Goal: Navigation & Orientation: Find specific page/section

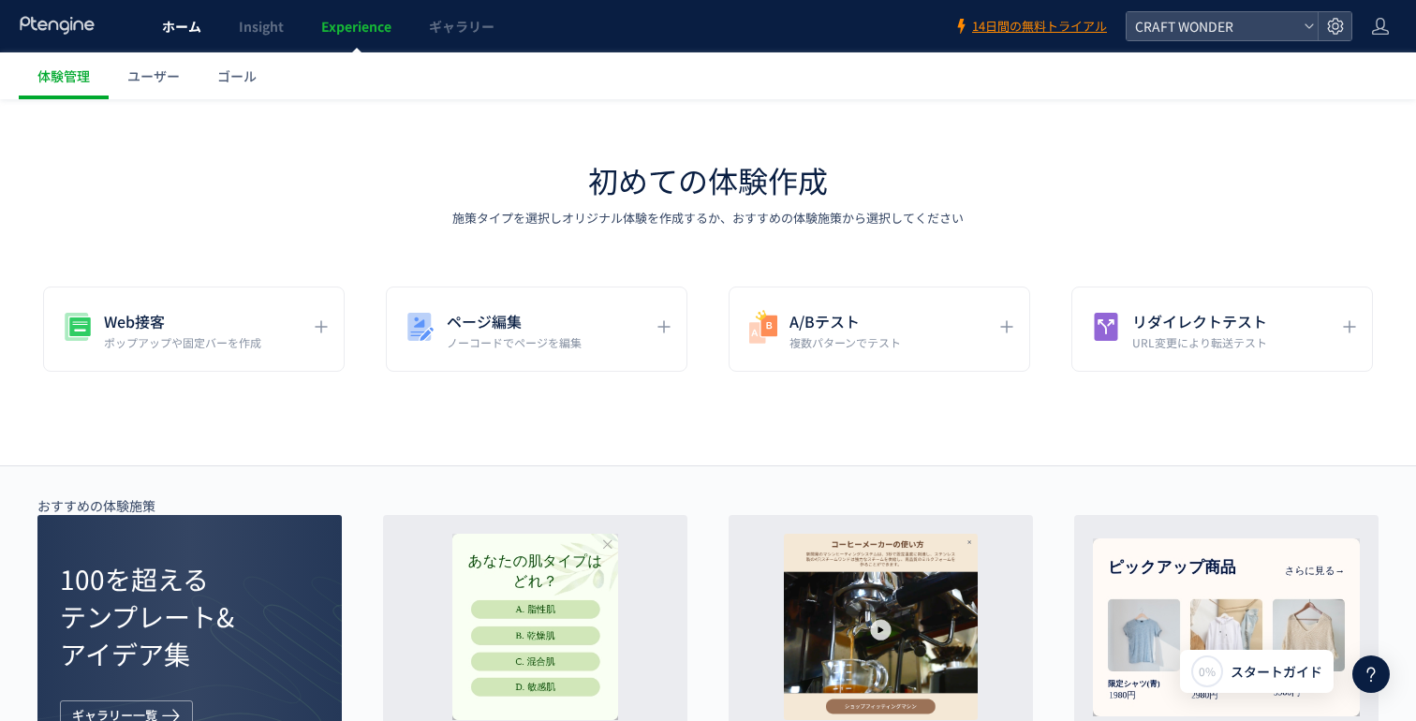
click at [187, 22] on span "ホーム" at bounding box center [181, 26] width 39 height 19
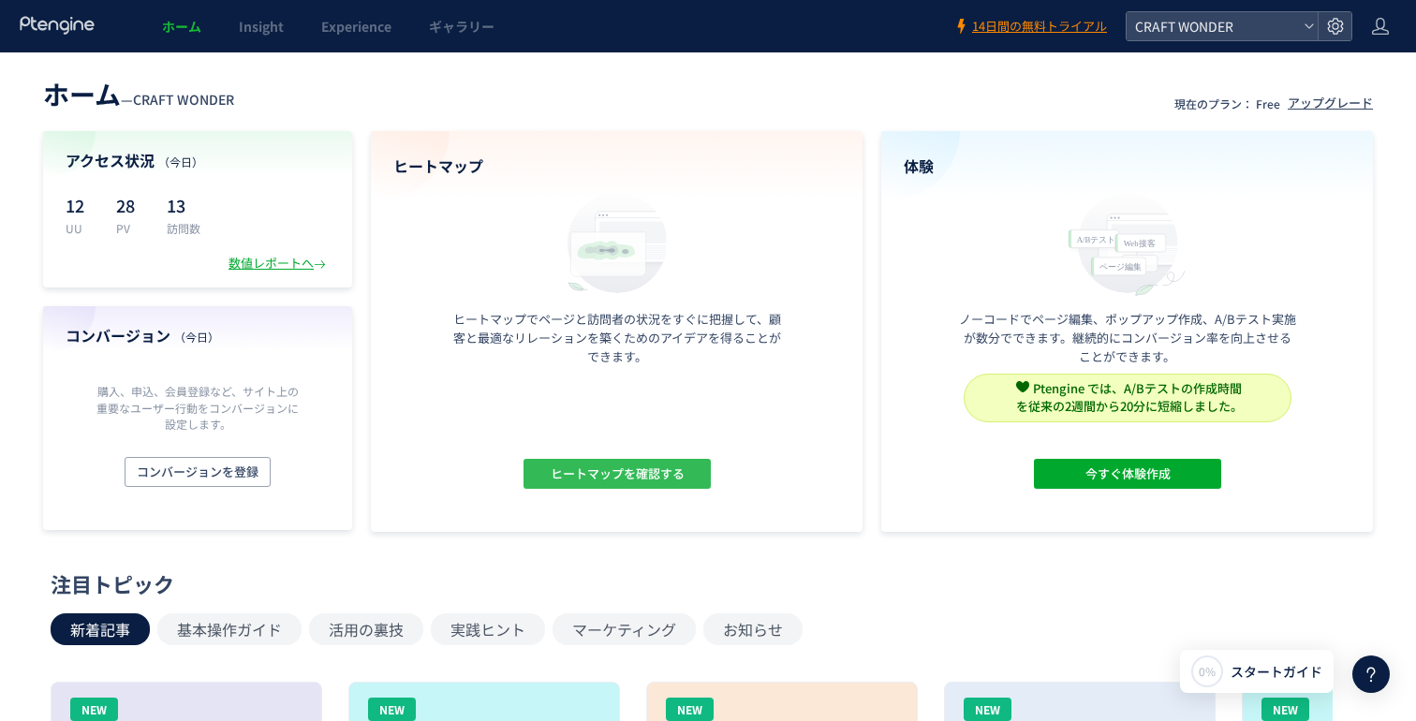
click at [598, 482] on span "ヒートマップを確認する" at bounding box center [617, 474] width 134 height 30
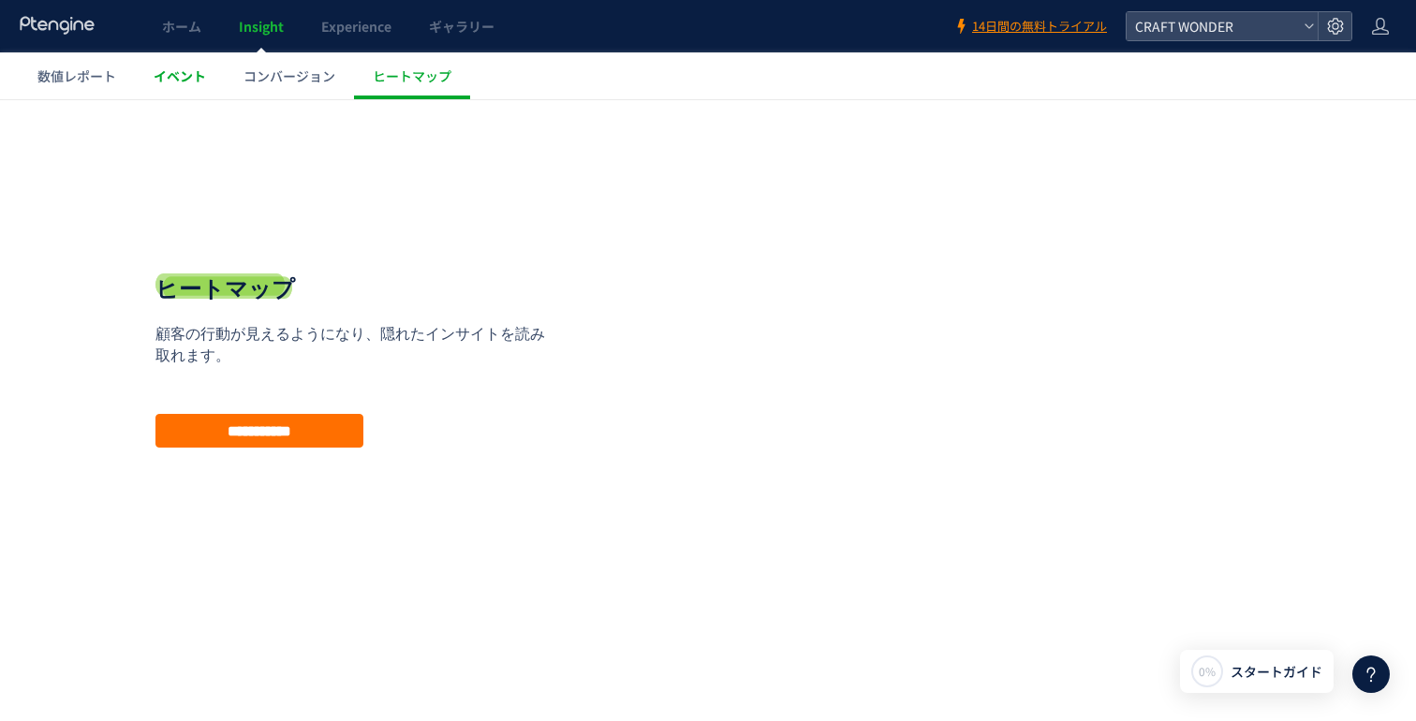
click at [185, 81] on span "イベント" at bounding box center [180, 76] width 52 height 19
click at [191, 28] on span "ホーム" at bounding box center [181, 26] width 39 height 19
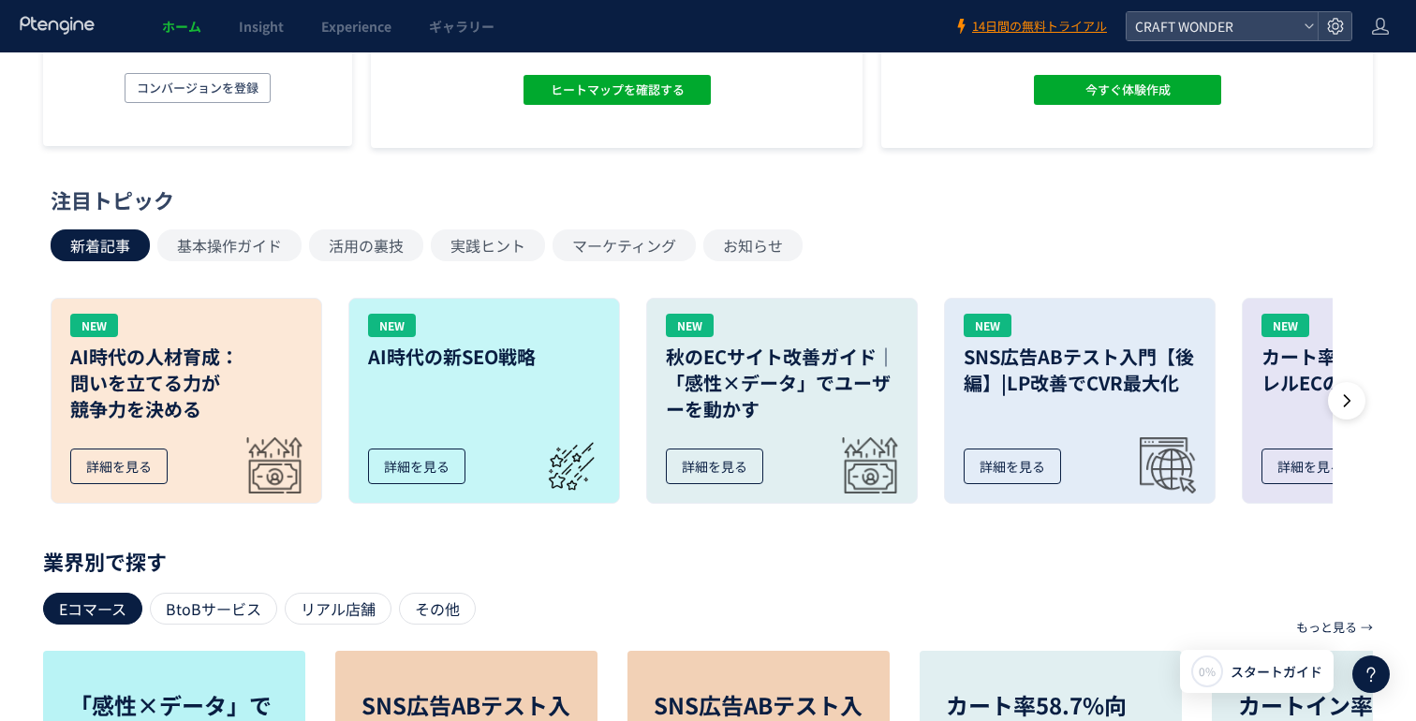
scroll to position [563, 0]
